Goal: Task Accomplishment & Management: Use online tool/utility

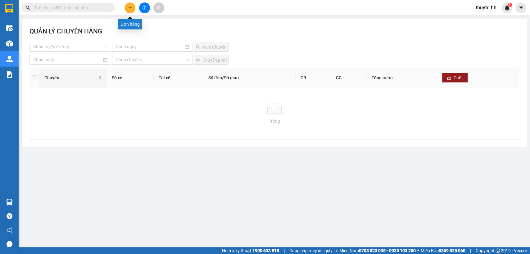
click at [132, 10] on button at bounding box center [129, 7] width 11 height 11
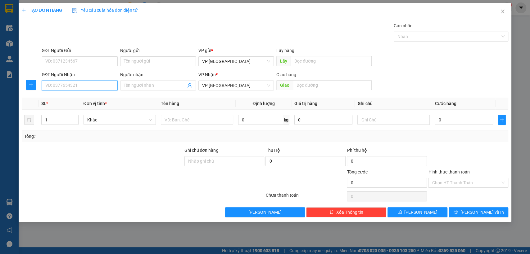
click at [80, 84] on input "SĐT Người Nhận" at bounding box center [80, 86] width 76 height 10
click at [155, 84] on input "Người nhận" at bounding box center [155, 85] width 62 height 7
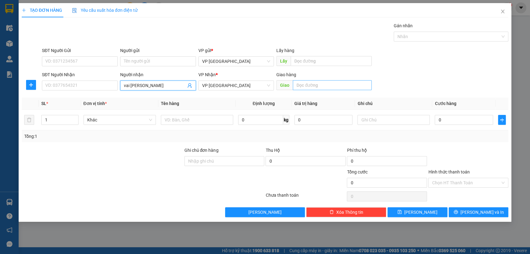
type input "vai [PERSON_NAME]"
click at [333, 85] on input "text" at bounding box center [332, 85] width 79 height 10
click at [340, 86] on input "vai [PERSON_NAME]" at bounding box center [332, 85] width 79 height 10
type input "vai bai xe [croi]"
click at [466, 125] on div "0" at bounding box center [463, 120] width 58 height 12
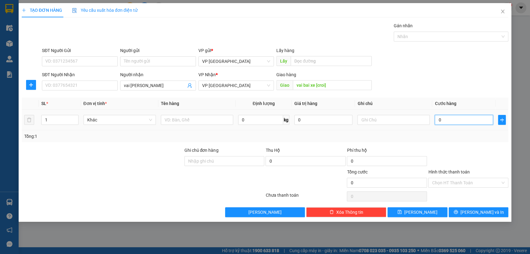
click at [459, 122] on input "0" at bounding box center [463, 120] width 58 height 10
type input "1"
type input "12"
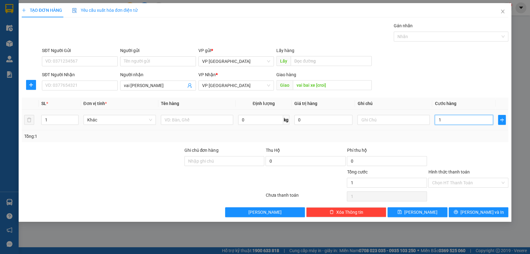
type input "12"
type input "120"
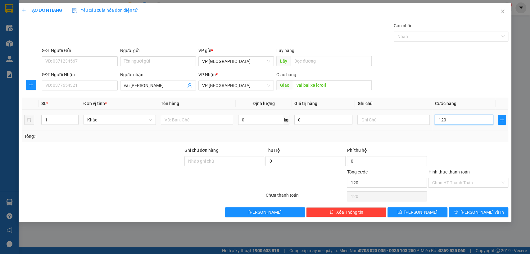
type input "1.200"
type input "12.000"
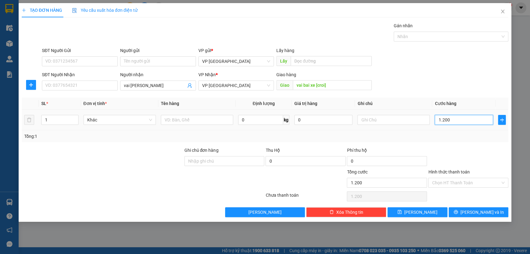
type input "12.000"
type input "120.000"
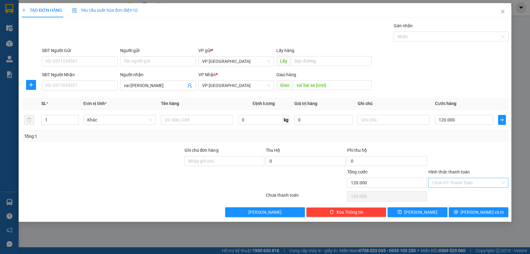
click at [458, 185] on input "Hình thức thanh toán" at bounding box center [465, 182] width 68 height 9
click at [453, 195] on div "Tại văn phòng" at bounding box center [467, 195] width 73 height 7
type input "0"
click at [433, 216] on button "[PERSON_NAME]" at bounding box center [417, 213] width 60 height 10
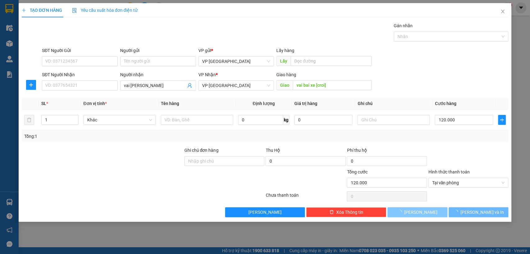
type input "0"
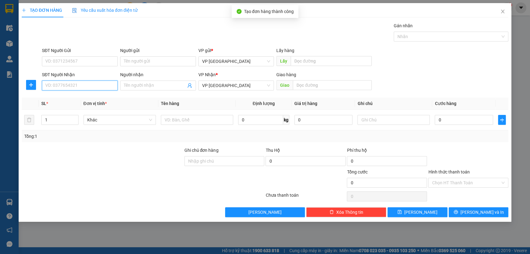
click at [90, 87] on input "SĐT Người Nhận" at bounding box center [80, 86] width 76 height 10
type input "0971740074"
click at [62, 98] on div "0971740074" at bounding box center [80, 98] width 68 height 7
type input "Bến cát"
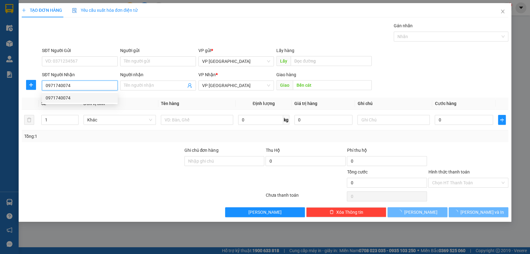
type input "30.000"
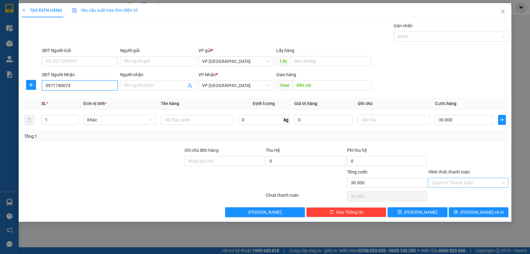
type input "0971740074"
click at [466, 182] on input "Hình thức thanh toán" at bounding box center [465, 182] width 68 height 9
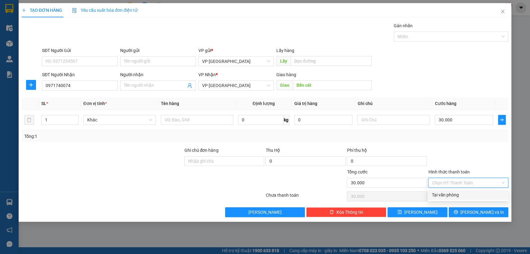
click at [460, 196] on div "Tại văn phòng" at bounding box center [467, 195] width 73 height 7
type input "0"
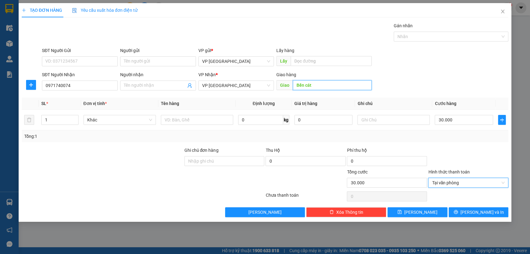
click at [320, 85] on input "Bến cát" at bounding box center [332, 85] width 79 height 10
click at [320, 86] on input "Bến cát" at bounding box center [332, 85] width 79 height 10
click at [458, 184] on span "Tại văn phòng" at bounding box center [467, 182] width 73 height 9
type input "Bến cát [croi]"
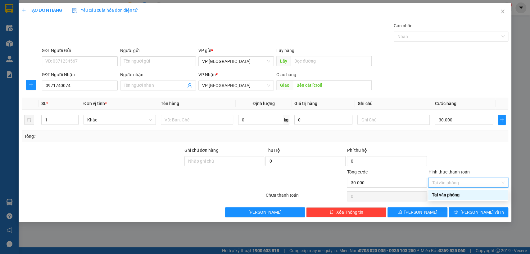
click at [454, 195] on div "Tại văn phòng" at bounding box center [467, 195] width 73 height 7
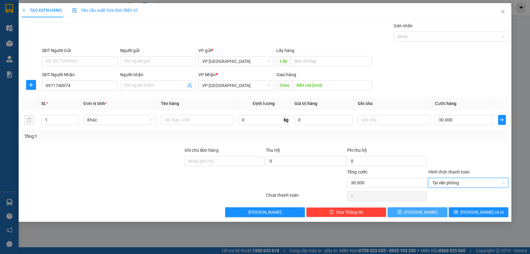
click at [422, 210] on span "[PERSON_NAME]" at bounding box center [420, 212] width 33 height 7
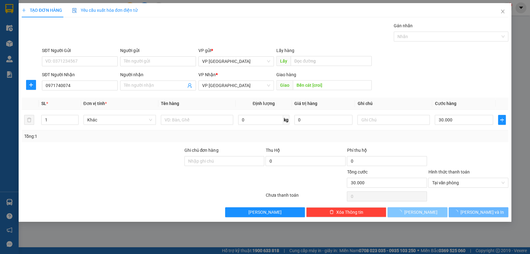
type input "0"
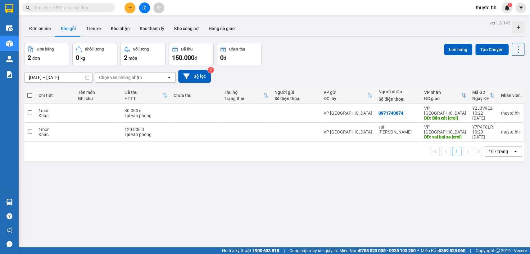
click at [30, 95] on span at bounding box center [29, 95] width 5 height 5
click at [30, 92] on input "checkbox" at bounding box center [30, 92] width 0 height 0
checkbox input "true"
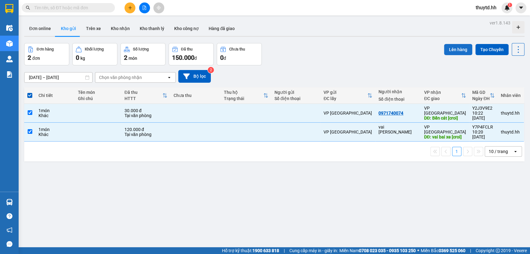
click at [450, 48] on button "Lên hàng" at bounding box center [458, 49] width 28 height 11
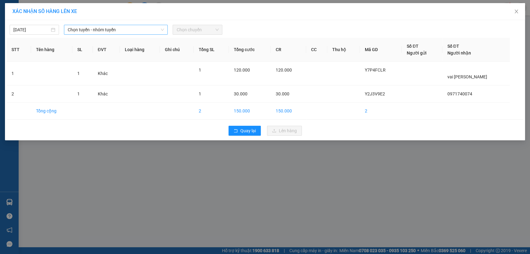
click at [141, 30] on span "Chọn tuyến - nhóm tuyến" at bounding box center [116, 29] width 96 height 9
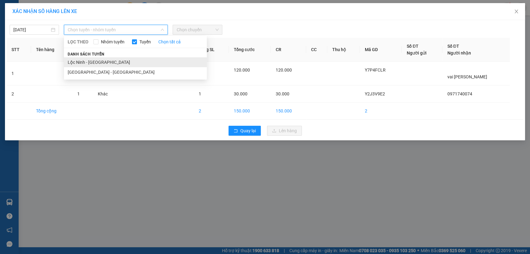
click at [97, 60] on li "Lộc Ninh - [GEOGRAPHIC_DATA]" at bounding box center [135, 62] width 143 height 10
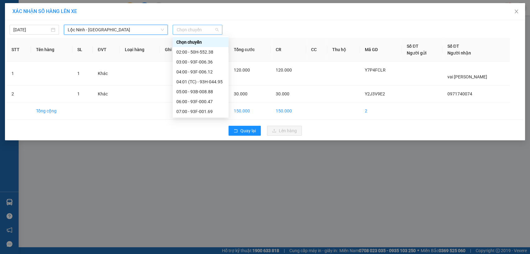
click at [201, 25] on div "Chọn chuyến" at bounding box center [196, 30] width 49 height 10
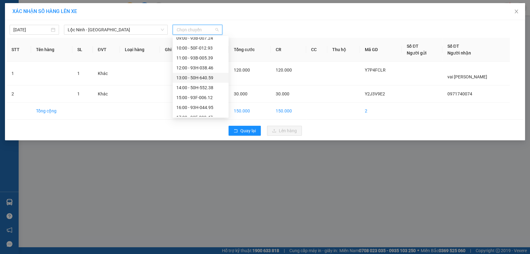
scroll to position [69, 0]
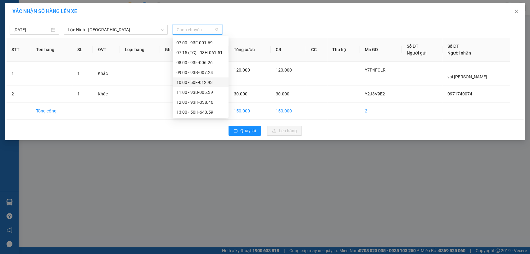
click at [198, 83] on div "10:00 - 50F-012.93" at bounding box center [200, 82] width 48 height 7
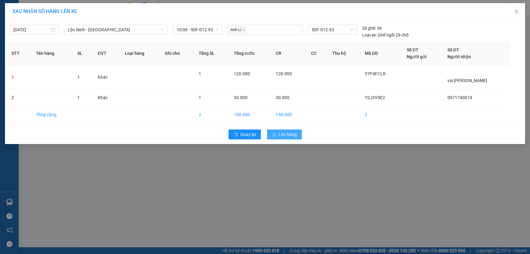
click at [290, 135] on span "Lên hàng" at bounding box center [288, 134] width 18 height 7
